Goal: Transaction & Acquisition: Purchase product/service

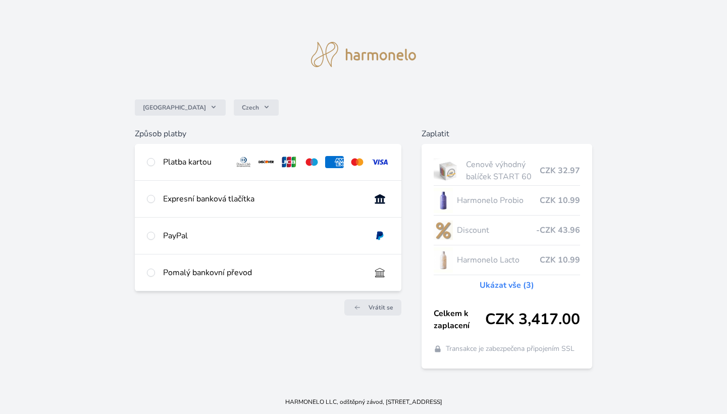
click at [152, 162] on input "radio" at bounding box center [151, 162] width 8 height 8
radio input "true"
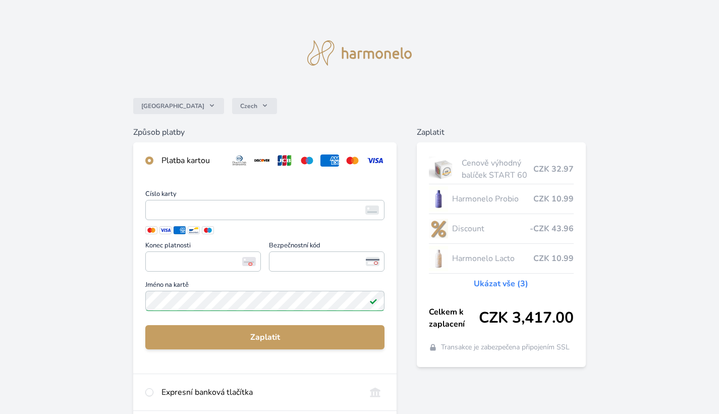
click at [354, 160] on img at bounding box center [352, 160] width 19 height 12
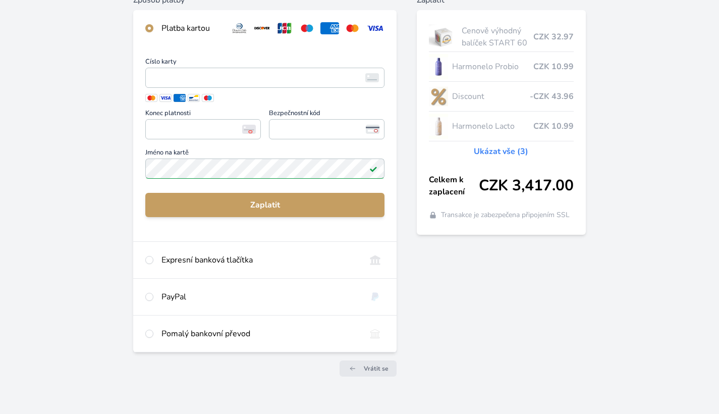
scroll to position [134, 0]
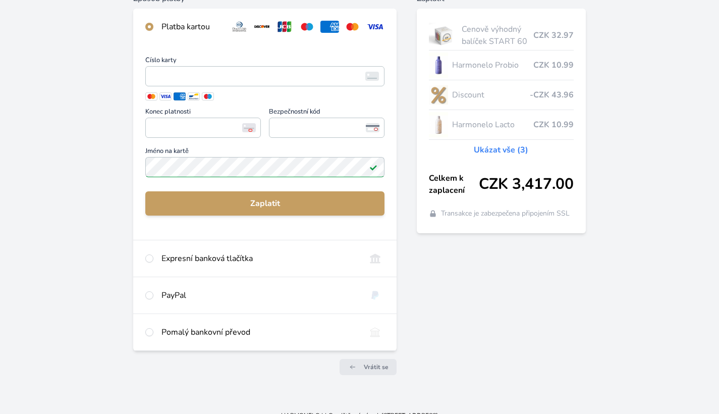
click at [151, 291] on input "radio" at bounding box center [149, 295] width 8 height 8
radio input "true"
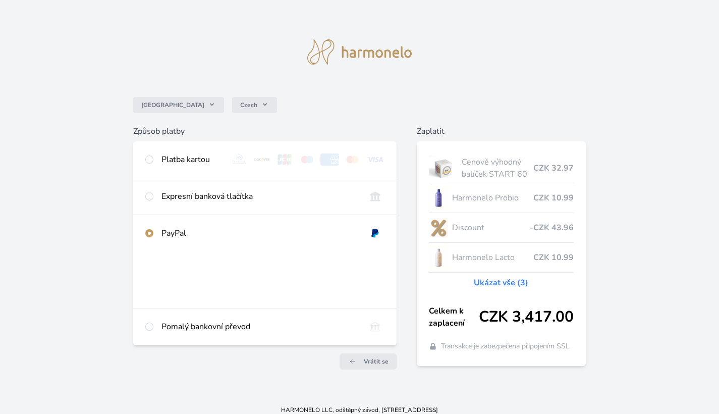
click at [151, 162] on input "radio" at bounding box center [149, 159] width 8 height 8
radio input "true"
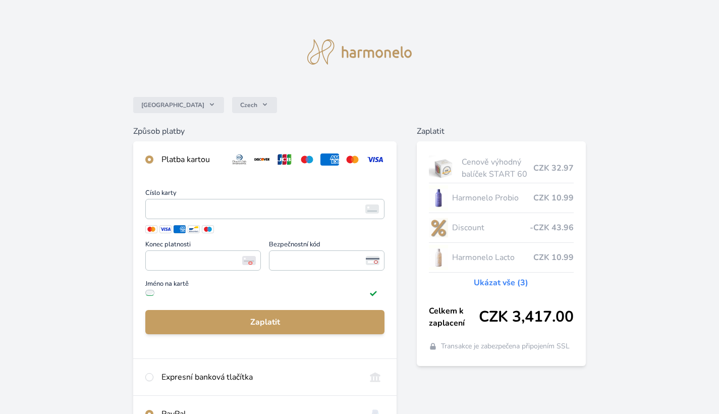
radio input "false"
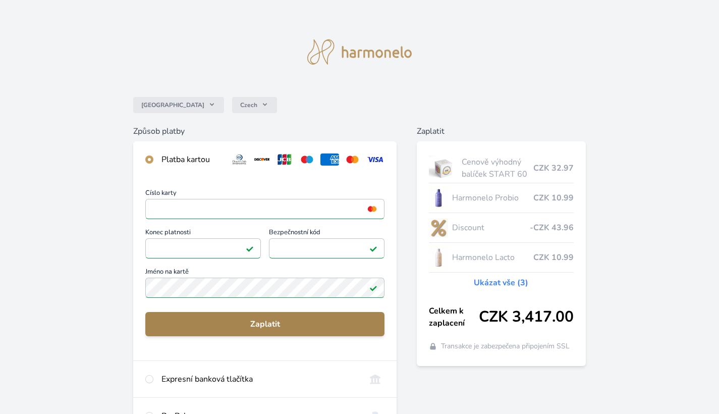
click at [269, 320] on span "Zaplatit" at bounding box center [264, 324] width 223 height 12
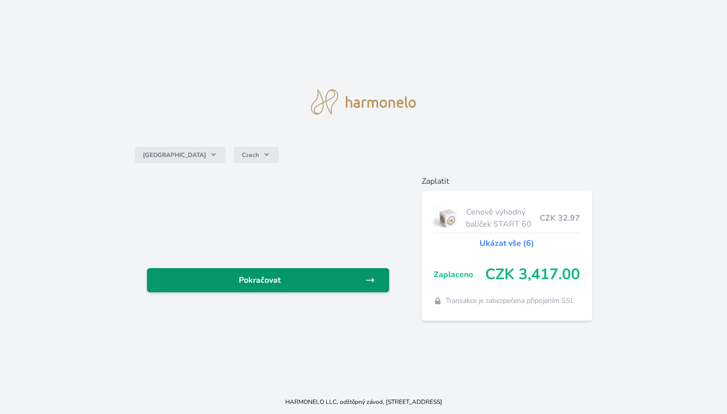
click at [273, 278] on span "Pokračovat" at bounding box center [260, 280] width 210 height 12
